Goal: Transaction & Acquisition: Purchase product/service

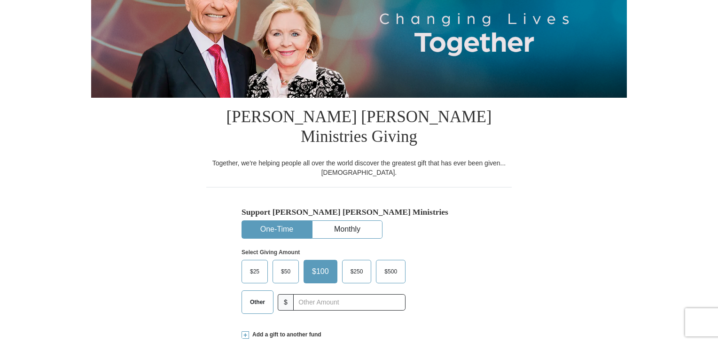
scroll to position [123, 0]
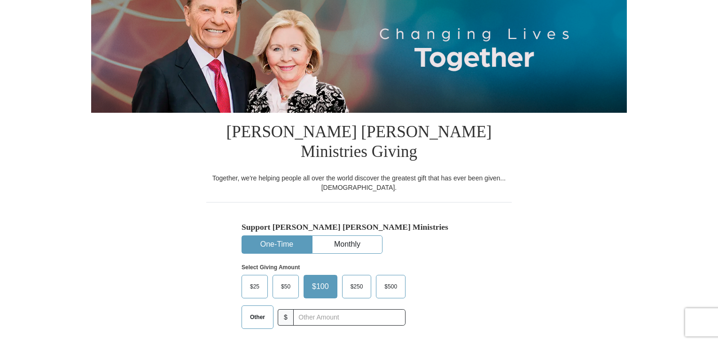
click at [286, 279] on span "$50" at bounding box center [285, 286] width 19 height 14
click at [0, 0] on input "$50" at bounding box center [0, 0] width 0 height 0
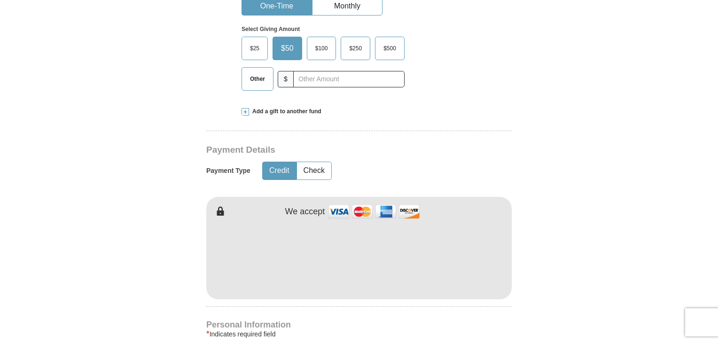
scroll to position [374, 0]
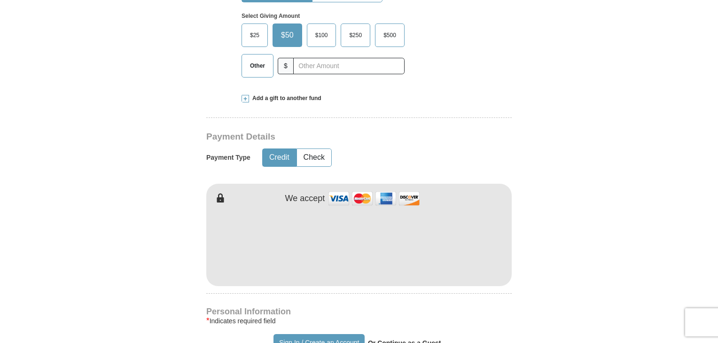
type input "Grace"
type input "[PERSON_NAME]"
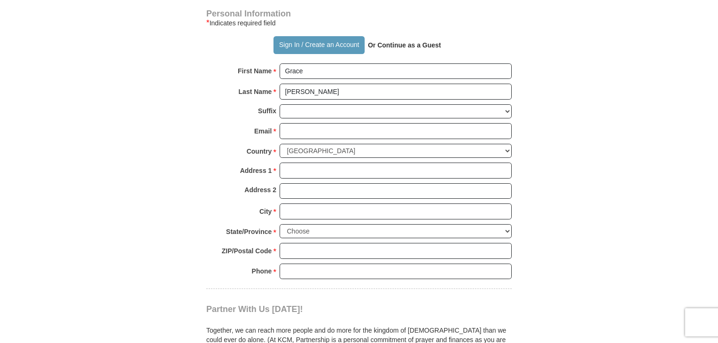
scroll to position [673, 0]
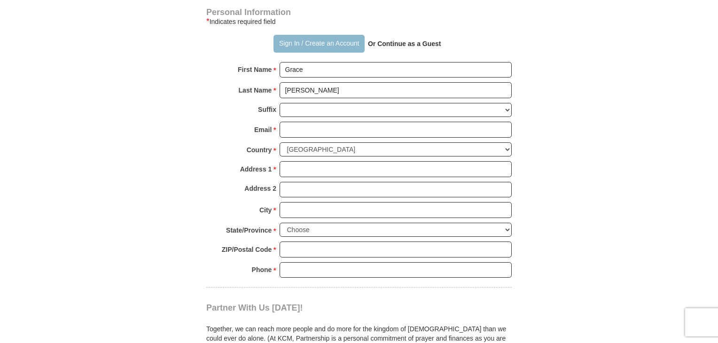
click at [287, 35] on button "Sign In / Create an Account" at bounding box center [318, 44] width 91 height 18
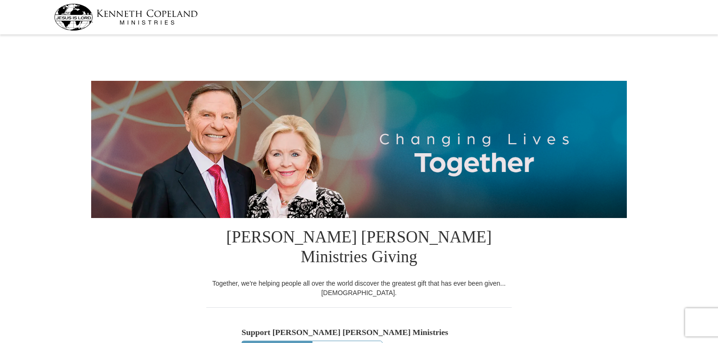
select select "TN"
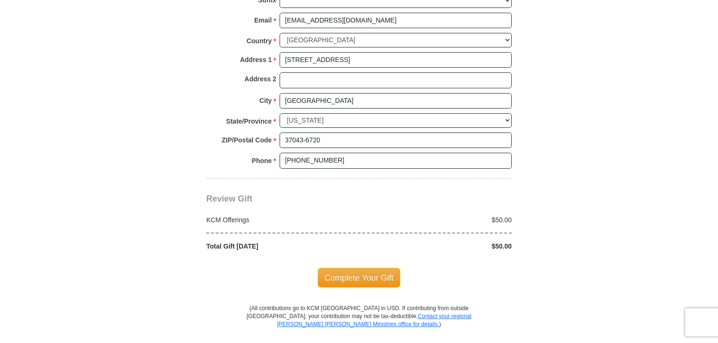
scroll to position [731, 0]
click at [345, 267] on span "Complete Your Gift" at bounding box center [358, 277] width 83 height 20
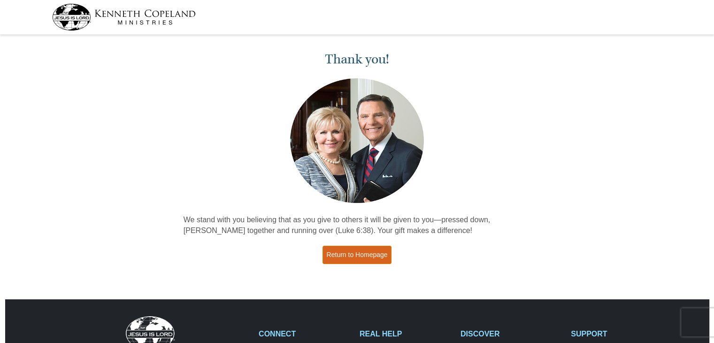
click at [350, 251] on link "Return to Homepage" at bounding box center [358, 255] width 70 height 18
